Goal: Use online tool/utility: Utilize a website feature to perform a specific function

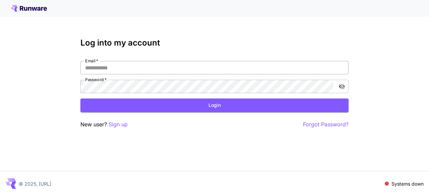
click at [168, 71] on input "Email   *" at bounding box center [215, 67] width 268 height 13
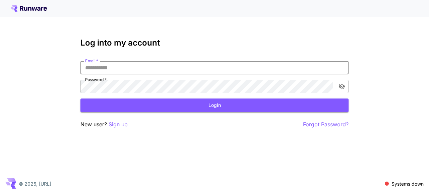
paste input "**********"
type input "**********"
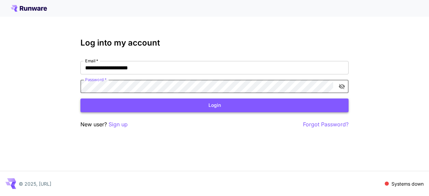
click at [162, 108] on button "Login" at bounding box center [215, 106] width 268 height 14
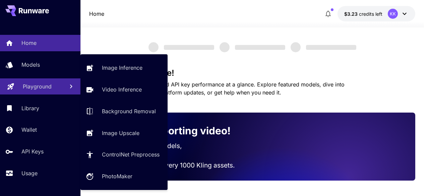
click at [38, 86] on p "Playground" at bounding box center [37, 87] width 29 height 8
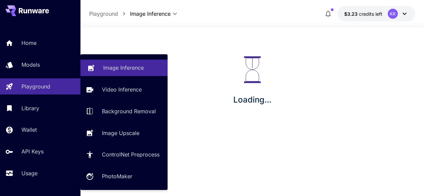
click at [108, 70] on p "Image Inference" at bounding box center [123, 68] width 41 height 8
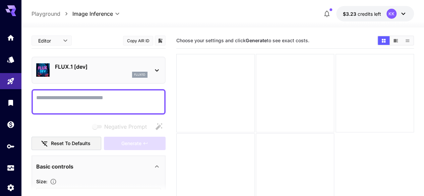
click at [115, 101] on textarea "Negative Prompt" at bounding box center [98, 102] width 125 height 16
paste textarea "**********"
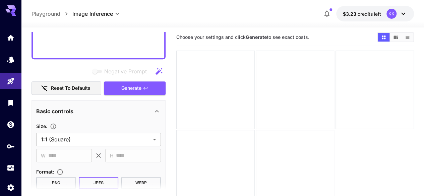
scroll to position [280, 0]
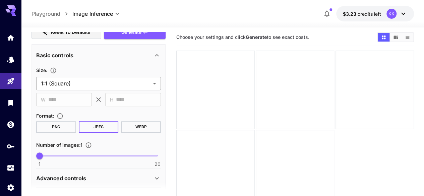
type textarea "**********"
click at [127, 83] on body "**********" at bounding box center [212, 121] width 424 height 249
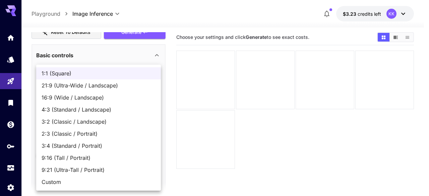
click at [119, 100] on span "16:9 (Wide / Landscape)" at bounding box center [99, 98] width 114 height 8
type input "**********"
type input "****"
type input "***"
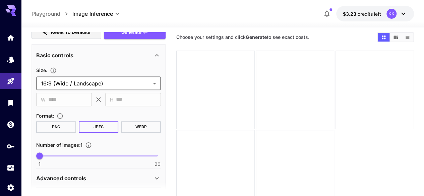
scroll to position [347, 0]
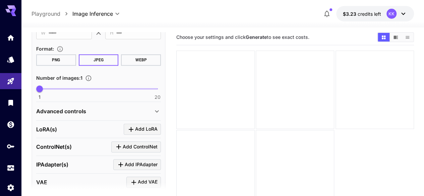
click at [151, 108] on div "Advanced controls" at bounding box center [94, 111] width 117 height 8
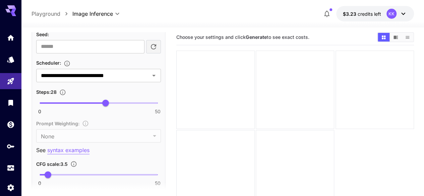
scroll to position [582, 0]
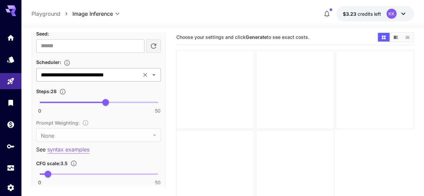
click at [155, 75] on icon "Open" at bounding box center [154, 75] width 8 height 8
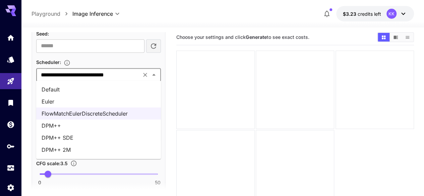
scroll to position [23, 0]
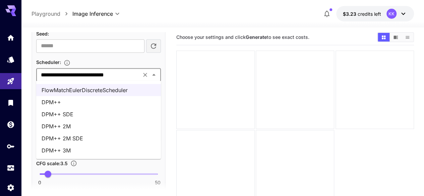
click at [103, 149] on li "DPM++ 3M" at bounding box center [98, 151] width 125 height 12
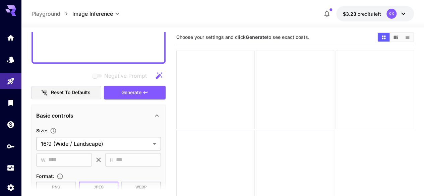
scroll to position [213, 0]
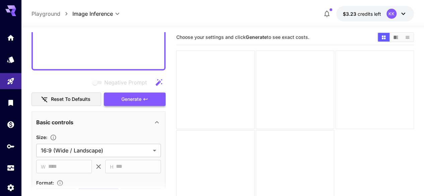
click at [135, 98] on span "Generate" at bounding box center [131, 99] width 20 height 8
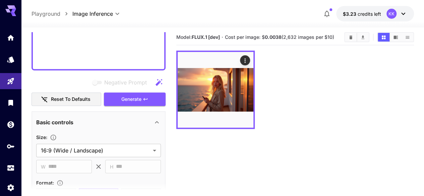
paste textarea
type textarea "*"
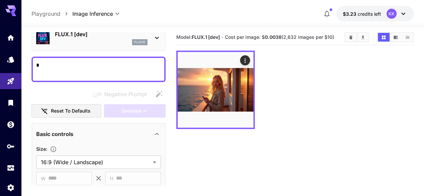
scroll to position [28, 0]
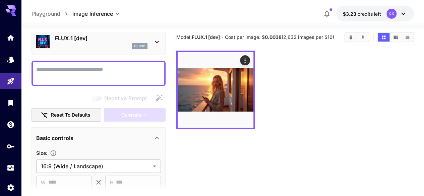
paste textarea "*"
type textarea "*"
paste textarea "**********"
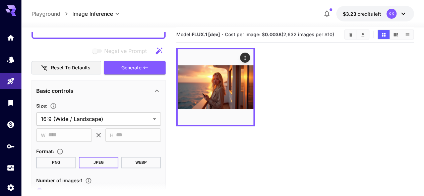
scroll to position [246, 0]
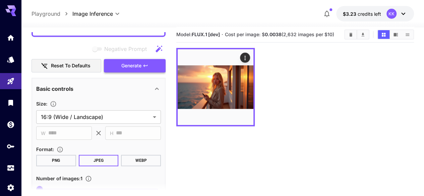
click at [147, 69] on button "Generate" at bounding box center [135, 66] width 62 height 14
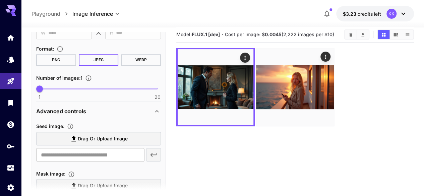
scroll to position [179, 0]
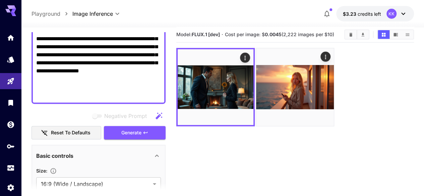
click at [105, 80] on textarea "Negative Prompt" at bounding box center [98, 6] width 125 height 185
paste textarea
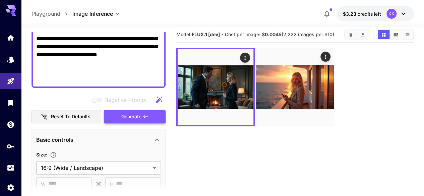
click at [142, 114] on button "Generate" at bounding box center [135, 117] width 62 height 14
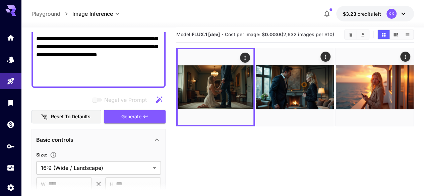
paste textarea
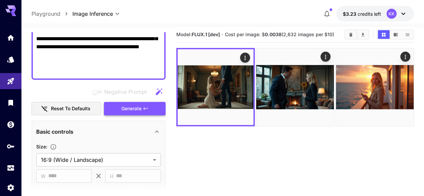
click at [130, 113] on button "Generate" at bounding box center [135, 109] width 62 height 14
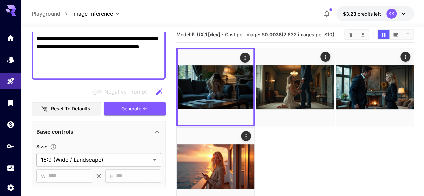
paste textarea "**********"
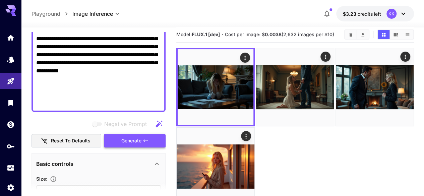
type textarea "**********"
click at [126, 138] on span "Generate" at bounding box center [131, 141] width 20 height 8
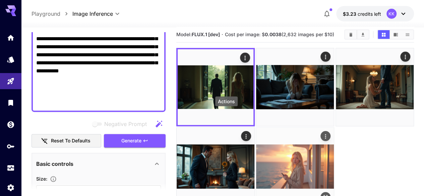
click at [323, 133] on icon "Actions" at bounding box center [326, 136] width 7 height 7
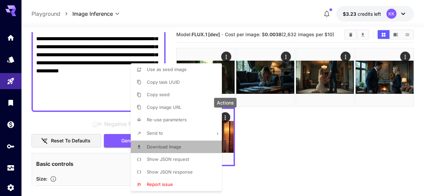
click at [175, 147] on span "Download Image" at bounding box center [164, 146] width 35 height 5
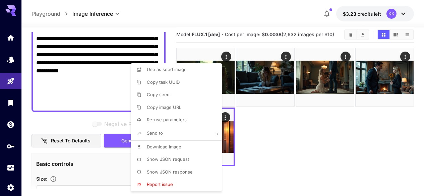
click at [404, 53] on div at bounding box center [214, 98] width 429 height 196
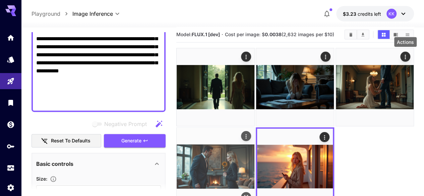
click at [250, 133] on icon "Actions" at bounding box center [246, 136] width 7 height 7
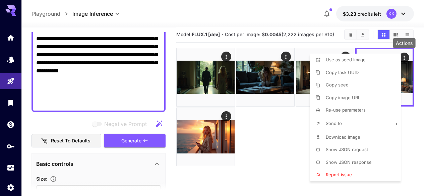
click at [345, 134] on li "Download Image" at bounding box center [357, 137] width 95 height 13
click at [272, 151] on div at bounding box center [214, 98] width 429 height 196
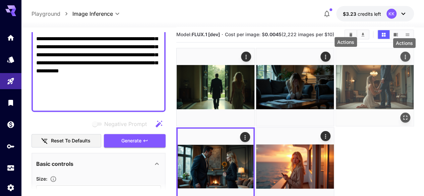
click at [402, 56] on icon "Actions" at bounding box center [405, 57] width 7 height 7
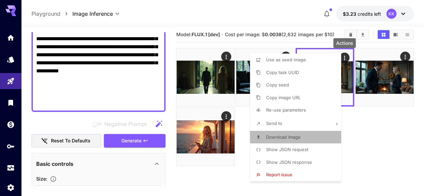
click at [291, 137] on span "Download Image" at bounding box center [283, 137] width 35 height 5
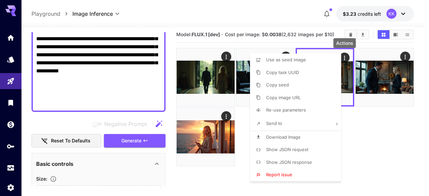
drag, startPoint x: 363, startPoint y: 154, endPoint x: 343, endPoint y: 132, distance: 29.9
click at [367, 149] on div at bounding box center [214, 98] width 429 height 196
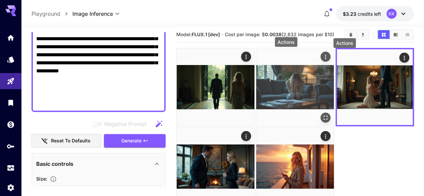
click at [323, 56] on icon "Actions" at bounding box center [326, 57] width 7 height 7
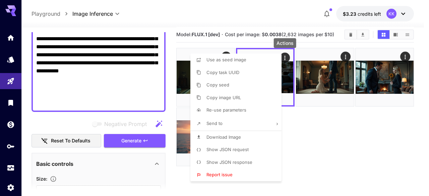
click at [230, 133] on li "Download Image" at bounding box center [238, 137] width 95 height 13
drag, startPoint x: 306, startPoint y: 133, endPoint x: 301, endPoint y: 132, distance: 5.1
click at [306, 135] on div at bounding box center [214, 98] width 429 height 196
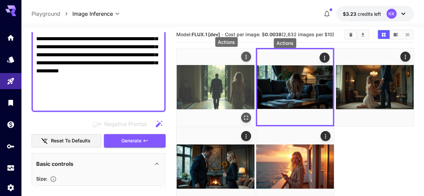
click at [243, 53] on div "Actions" at bounding box center [246, 57] width 7 height 8
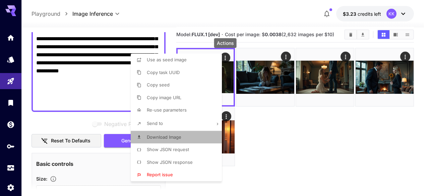
click at [191, 138] on li "Download Image" at bounding box center [178, 137] width 95 height 13
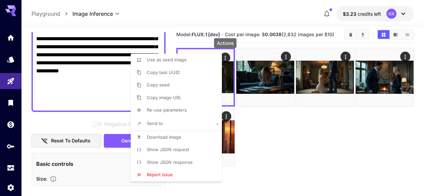
click at [286, 130] on div at bounding box center [214, 98] width 429 height 196
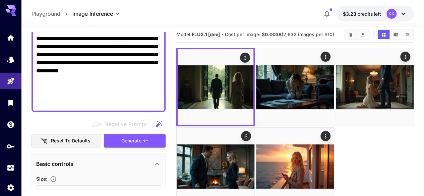
click at [268, 130] on div at bounding box center [295, 127] width 238 height 158
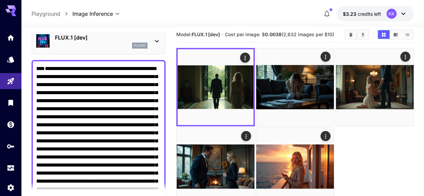
scroll to position [0, 0]
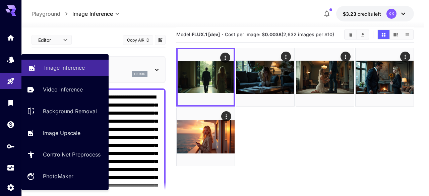
click at [55, 67] on p "Image Inference" at bounding box center [64, 68] width 41 height 8
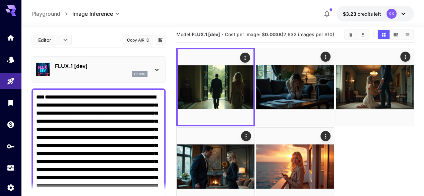
drag, startPoint x: 270, startPoint y: 140, endPoint x: 303, endPoint y: 141, distance: 32.2
click at [292, 145] on div at bounding box center [295, 127] width 238 height 158
click at [348, 140] on div at bounding box center [295, 127] width 238 height 158
drag, startPoint x: 345, startPoint y: 133, endPoint x: 376, endPoint y: 63, distance: 76.9
click at [344, 133] on div at bounding box center [295, 127] width 238 height 158
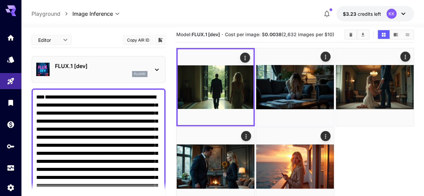
click at [351, 34] on icon "Clear Images" at bounding box center [351, 35] width 3 height 4
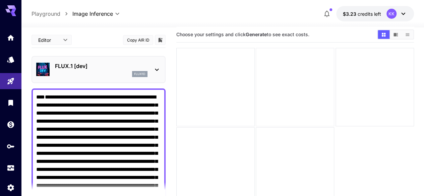
click at [264, 70] on div at bounding box center [295, 87] width 78 height 78
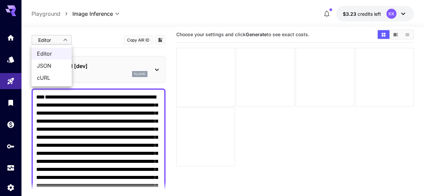
click at [59, 37] on body "**********" at bounding box center [214, 118] width 429 height 249
click at [58, 52] on span "Editor" at bounding box center [52, 54] width 30 height 8
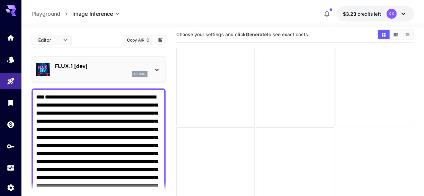
click at [158, 68] on icon at bounding box center [157, 70] width 8 height 8
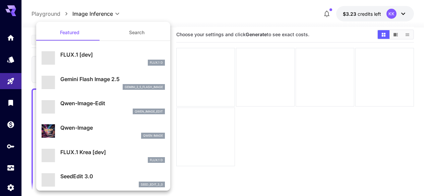
click at [253, 171] on div at bounding box center [214, 98] width 429 height 196
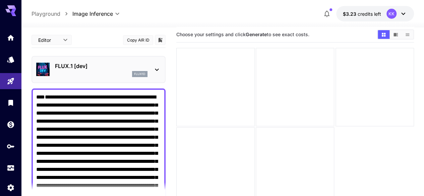
click at [96, 130] on textarea "Negative Prompt" at bounding box center [98, 189] width 125 height 193
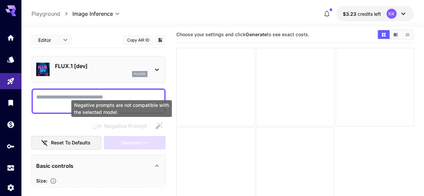
paste textarea "**********"
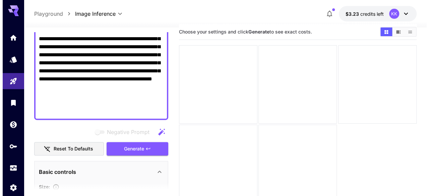
scroll to position [163, 0]
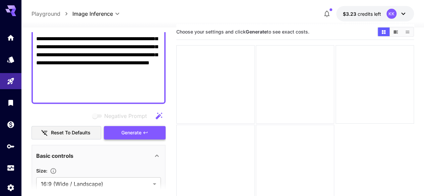
click at [146, 134] on icon "button" at bounding box center [145, 132] width 5 height 5
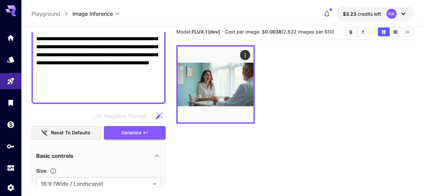
click at [113, 87] on textarea "**********" at bounding box center [98, 14] width 125 height 169
paste textarea
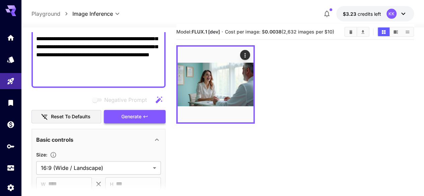
click at [145, 120] on button "Generate" at bounding box center [135, 117] width 62 height 14
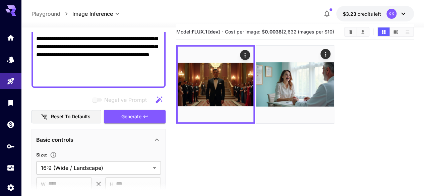
click at [63, 58] on textarea "**********" at bounding box center [98, 6] width 125 height 153
paste textarea "**"
click at [137, 114] on span "Generate" at bounding box center [131, 117] width 20 height 8
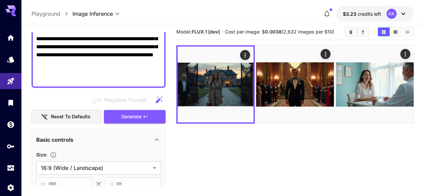
click at [91, 73] on textarea "**********" at bounding box center [98, 6] width 125 height 153
paste textarea
click at [133, 114] on span "Generate" at bounding box center [131, 117] width 20 height 8
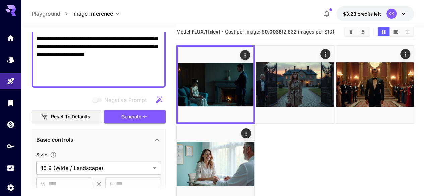
click at [116, 75] on textarea "**********" at bounding box center [98, 6] width 125 height 153
paste textarea "**********"
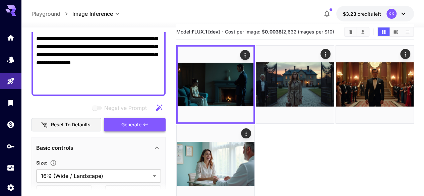
type textarea "**********"
click at [129, 122] on span "Generate" at bounding box center [131, 125] width 20 height 8
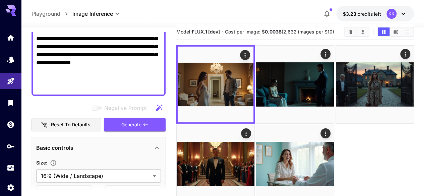
click at [273, 118] on div at bounding box center [295, 124] width 238 height 158
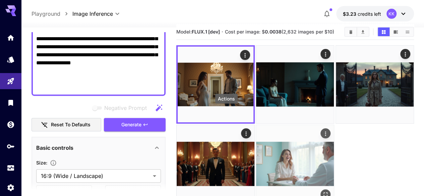
click at [323, 130] on icon "Actions" at bounding box center [326, 133] width 7 height 7
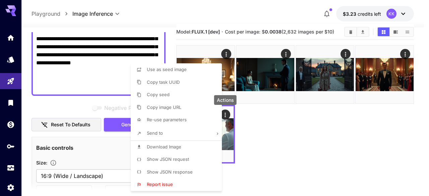
click at [184, 146] on li "Download Image" at bounding box center [178, 147] width 95 height 13
click at [407, 53] on div at bounding box center [214, 98] width 429 height 196
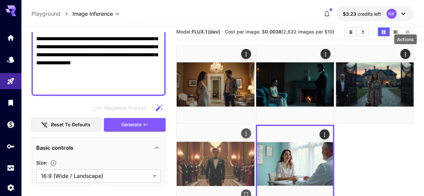
click at [250, 130] on icon "Actions" at bounding box center [246, 133] width 7 height 7
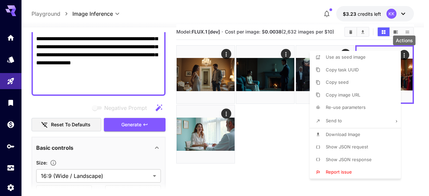
click at [342, 132] on span "Download Image" at bounding box center [343, 134] width 35 height 5
click at [293, 141] on div at bounding box center [214, 98] width 429 height 196
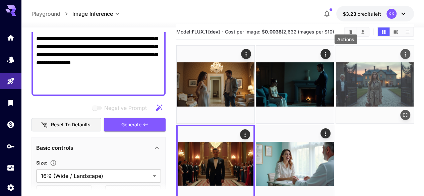
click at [401, 56] on button "Actions" at bounding box center [406, 54] width 10 height 10
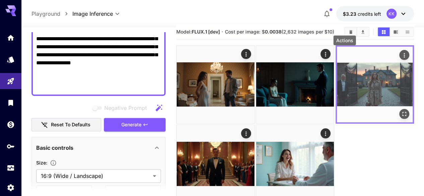
click at [401, 53] on icon "Actions" at bounding box center [404, 55] width 7 height 7
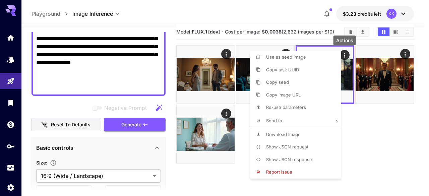
click at [295, 134] on span "Download Image" at bounding box center [283, 134] width 35 height 5
drag, startPoint x: 240, startPoint y: 114, endPoint x: 245, endPoint y: 106, distance: 9.5
click at [240, 114] on div at bounding box center [214, 98] width 429 height 196
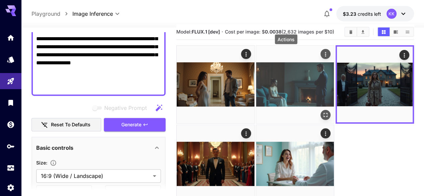
click at [323, 52] on icon "Actions" at bounding box center [326, 54] width 7 height 7
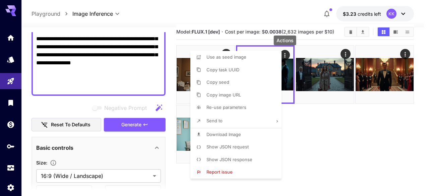
click at [241, 133] on li "Download Image" at bounding box center [238, 134] width 95 height 13
click at [330, 144] on div at bounding box center [214, 98] width 429 height 196
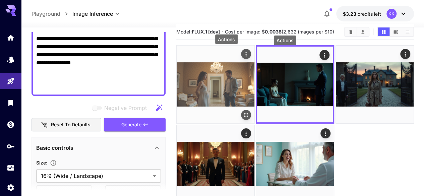
click at [243, 53] on icon "Actions" at bounding box center [246, 54] width 7 height 7
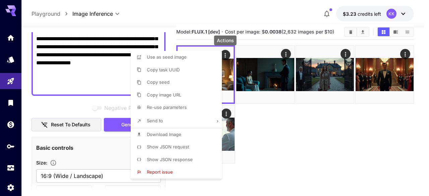
click at [190, 130] on li "Download Image" at bounding box center [178, 134] width 95 height 13
